Goal: Check status: Check status

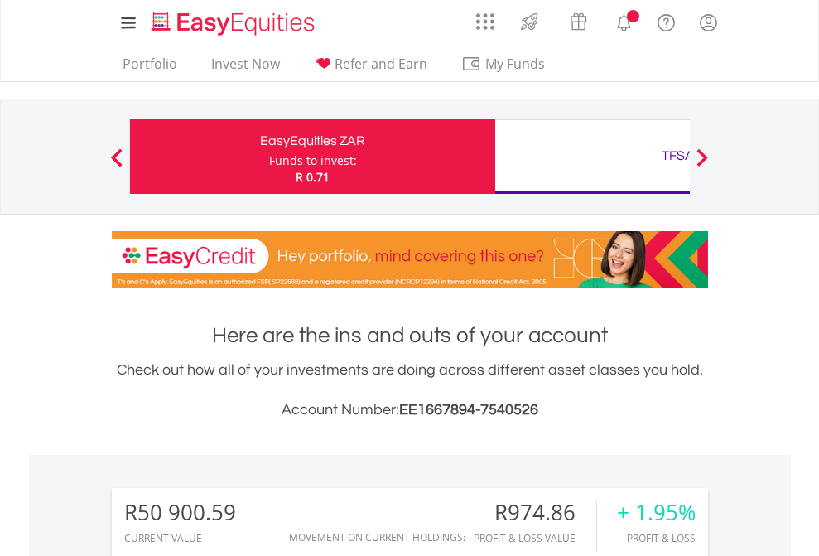
scroll to position [159, 260]
click at [269, 157] on div "Funds to invest:" at bounding box center [313, 160] width 88 height 17
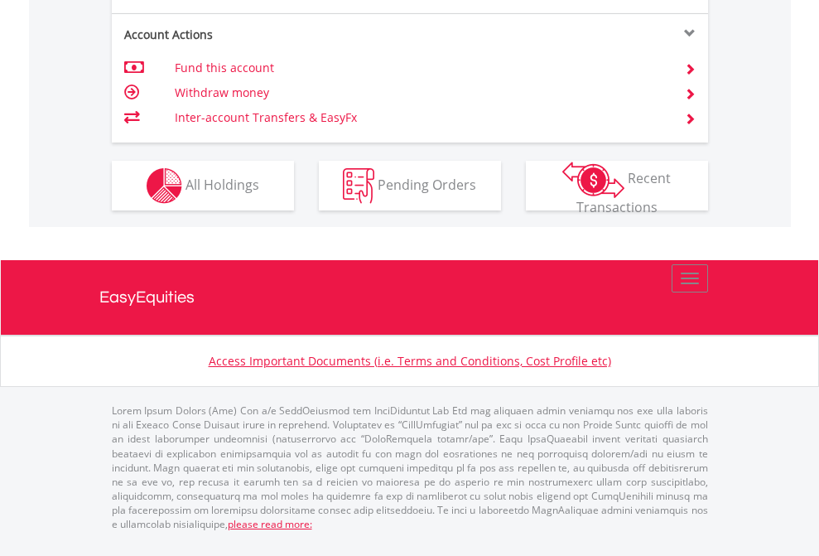
scroll to position [1588, 0]
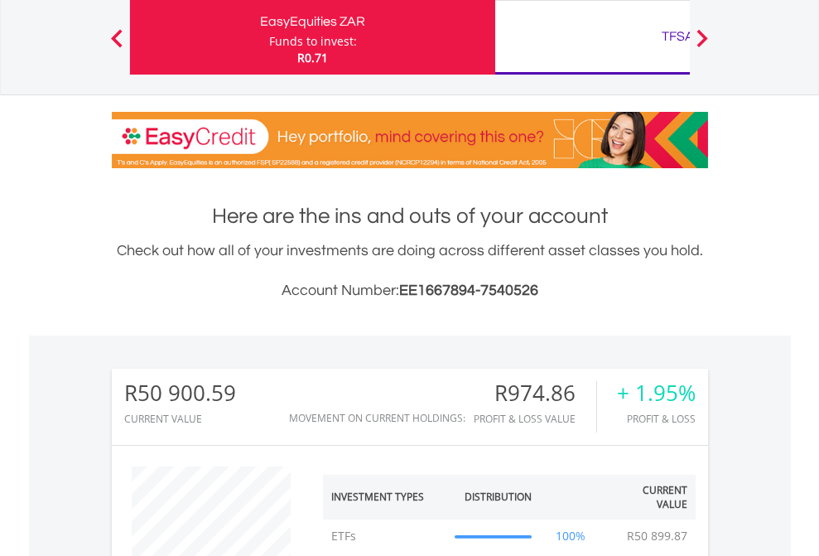
scroll to position [159, 260]
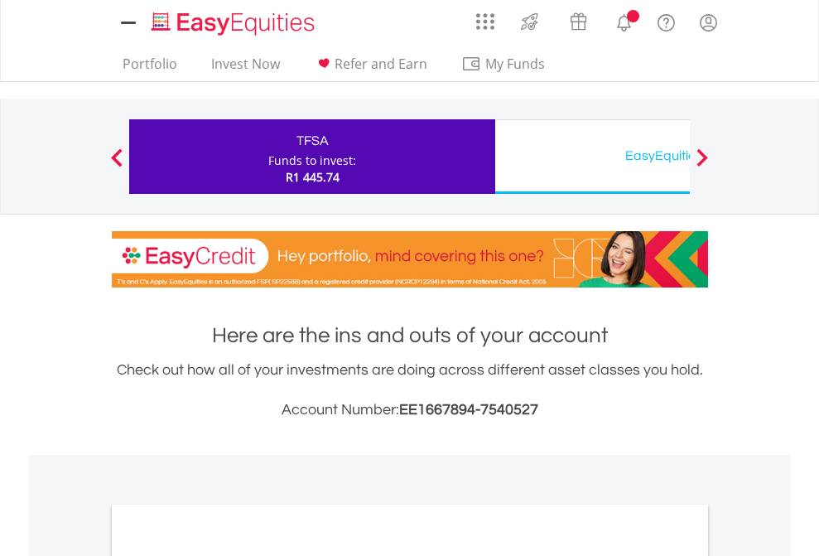
scroll to position [996, 0]
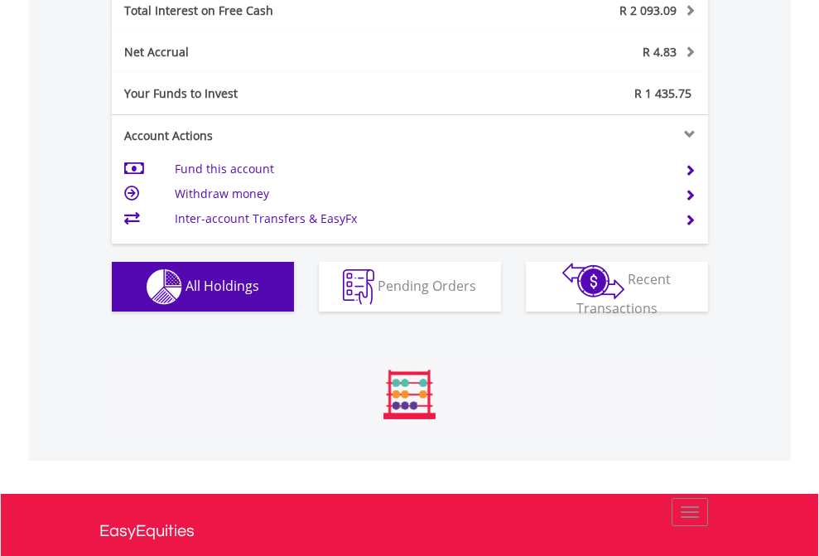
scroll to position [1909, 0]
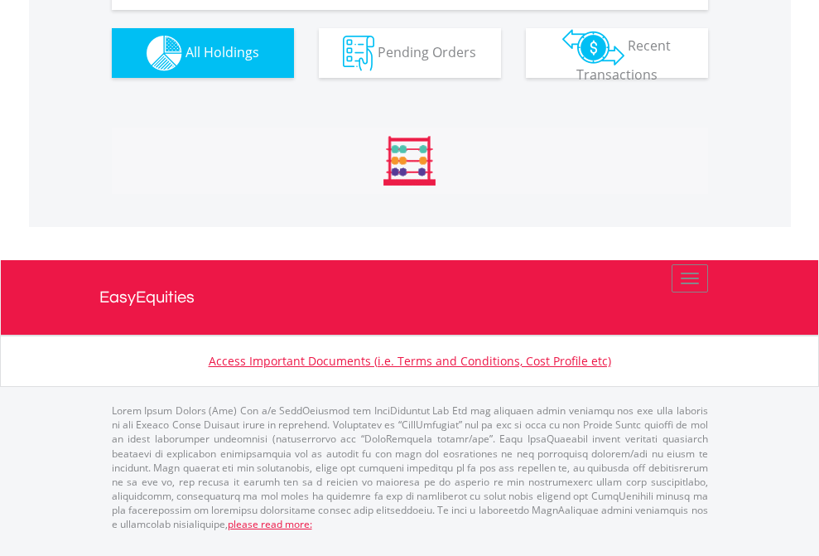
scroll to position [1842, 0]
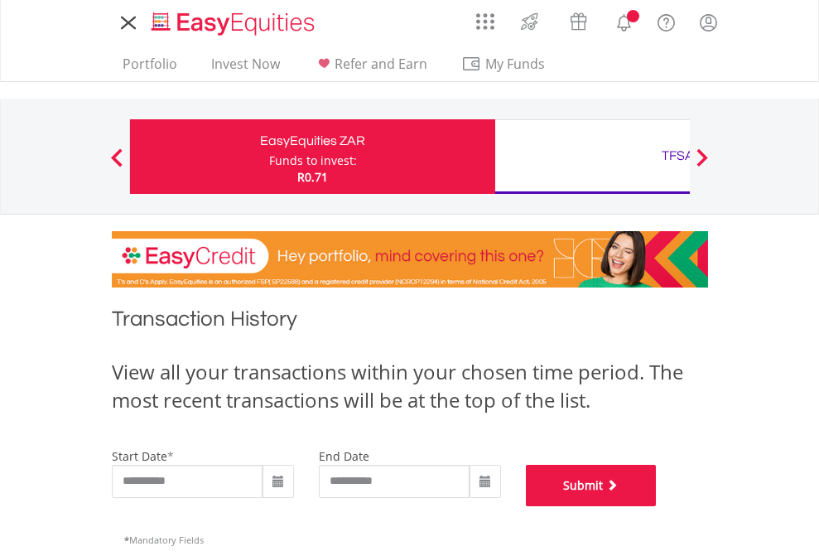
click at [657, 506] on button "Submit" at bounding box center [591, 485] width 131 height 41
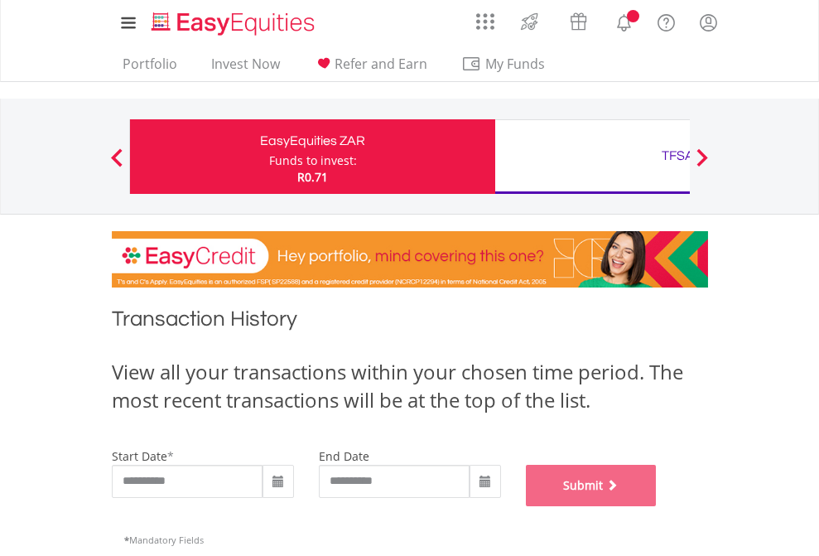
scroll to position [672, 0]
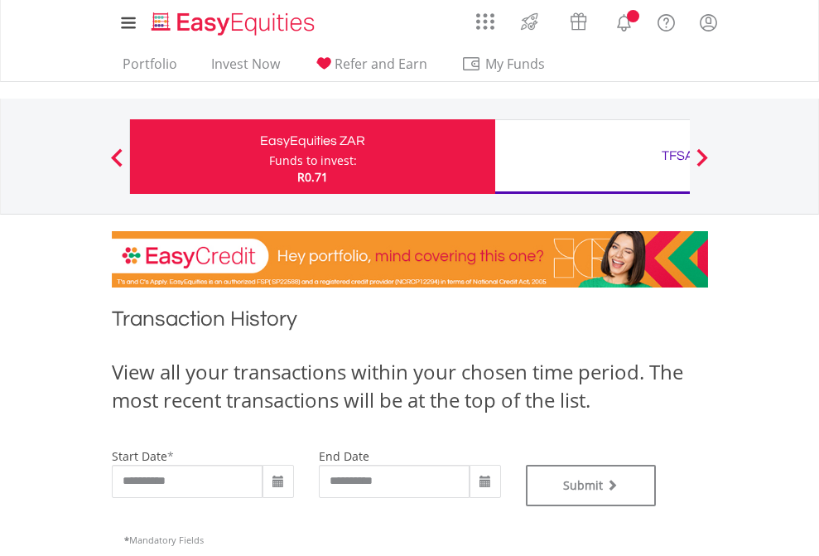
click at [592, 157] on div "TFSA" at bounding box center [677, 155] width 345 height 23
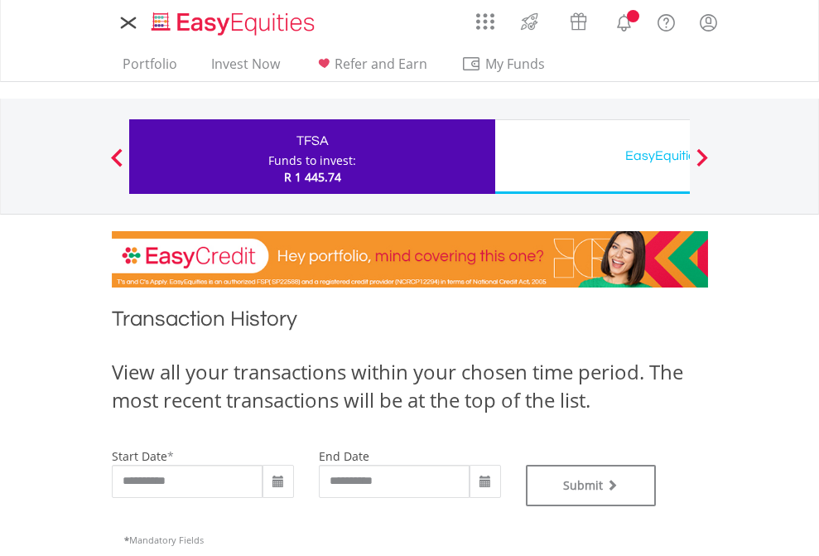
type input "**********"
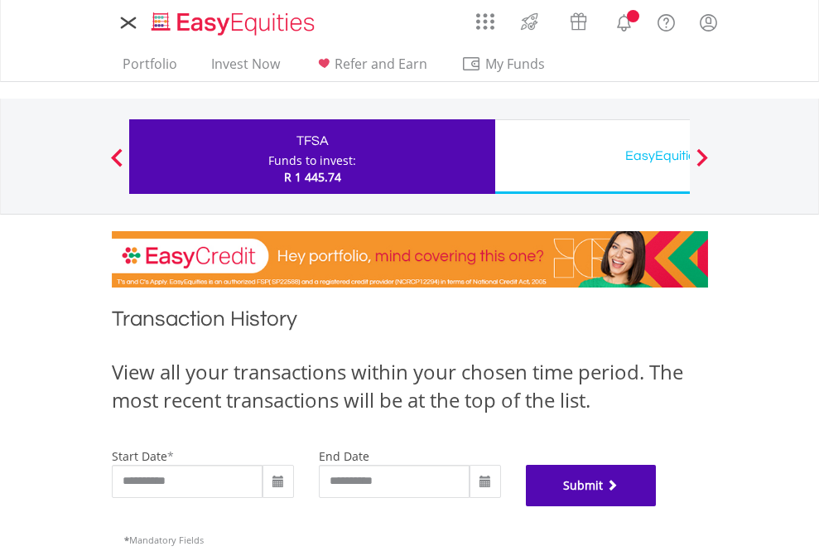
click at [657, 506] on button "Submit" at bounding box center [591, 485] width 131 height 41
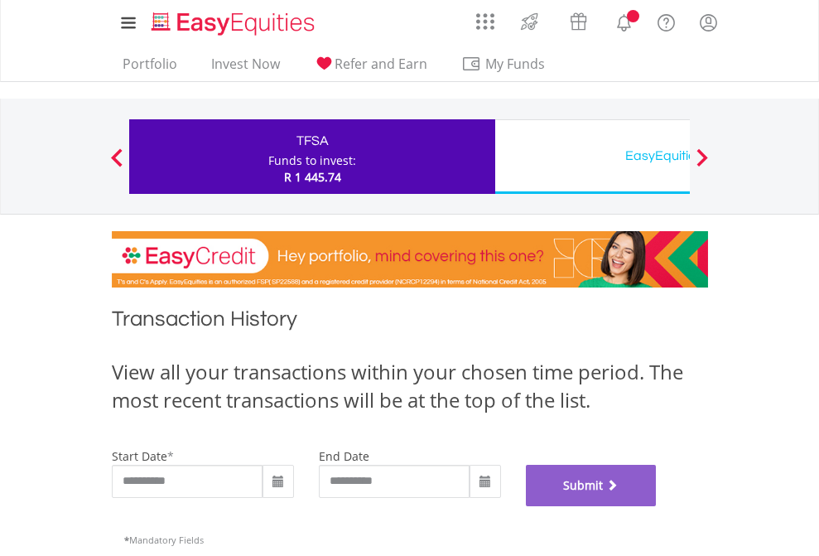
scroll to position [672, 0]
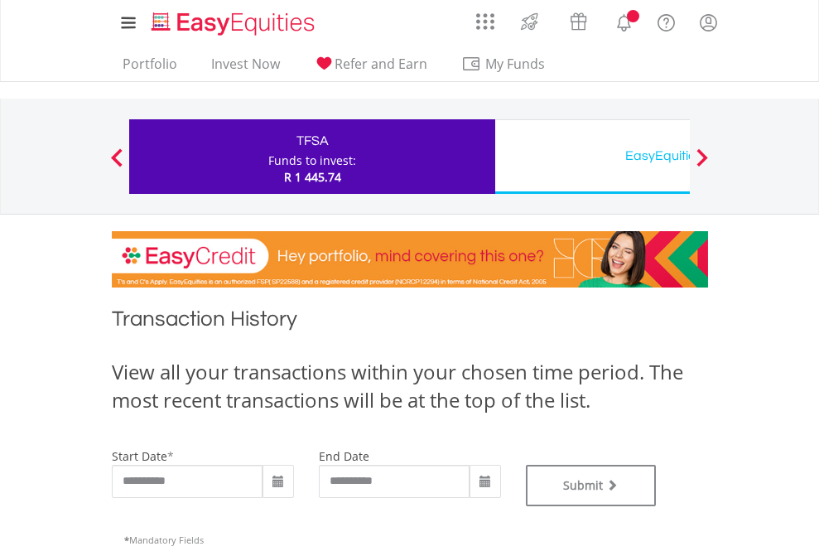
click at [592, 157] on div "EasyEquities USD" at bounding box center [677, 155] width 345 height 23
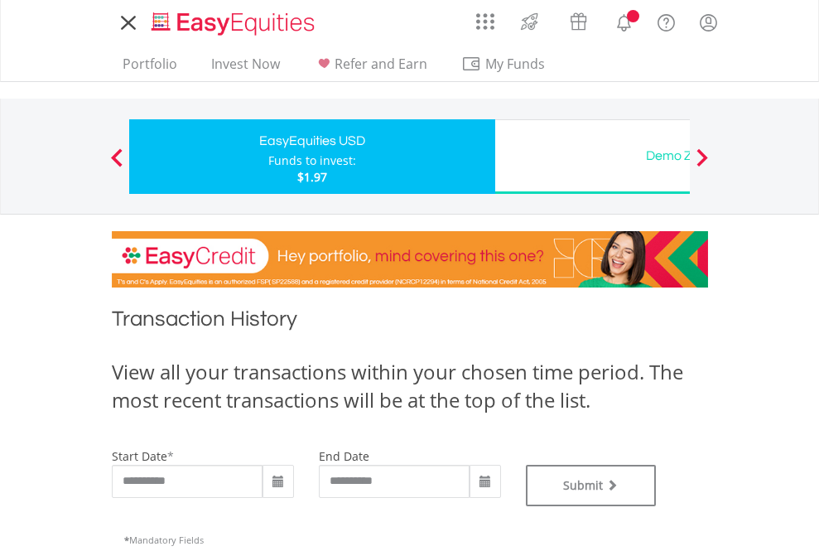
type input "**********"
